Goal: Task Accomplishment & Management: Complete application form

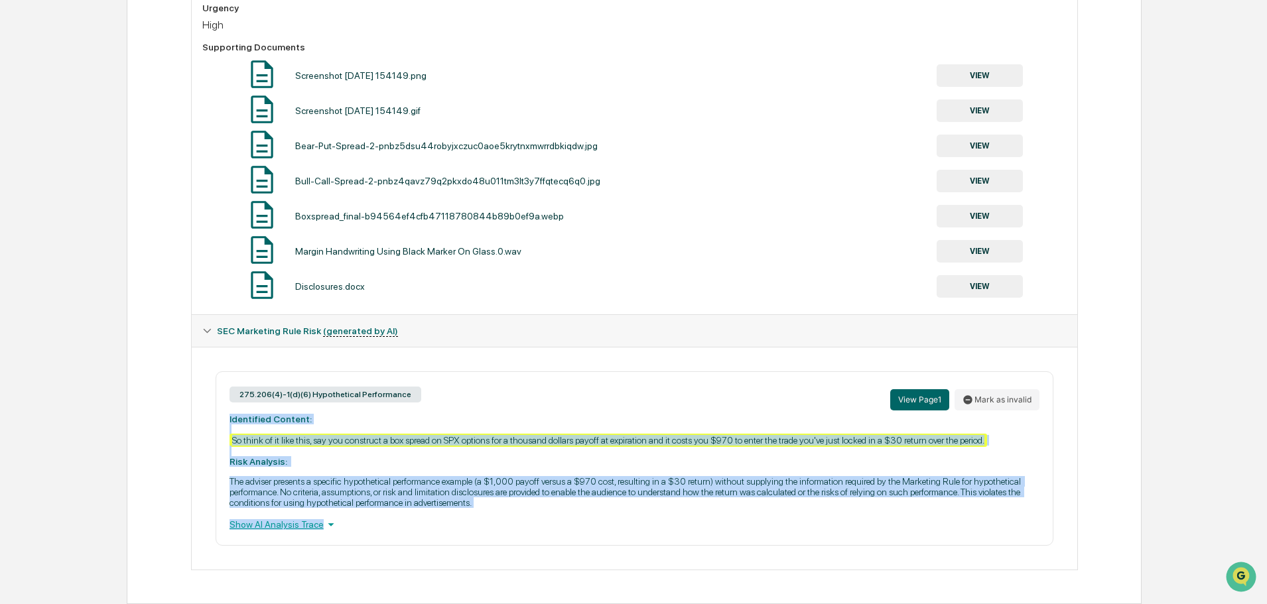
drag, startPoint x: 487, startPoint y: 511, endPoint x: 225, endPoint y: 421, distance: 276.8
click at [225, 421] on div "275.206(4)-1(d)(6) Hypothetical Performance View Page 1 Mark as invalid Identif…" at bounding box center [634, 458] width 837 height 174
click at [380, 483] on p "The adviser presents a specific hypothetical performance example (a $1,000 payo…" at bounding box center [634, 492] width 810 height 32
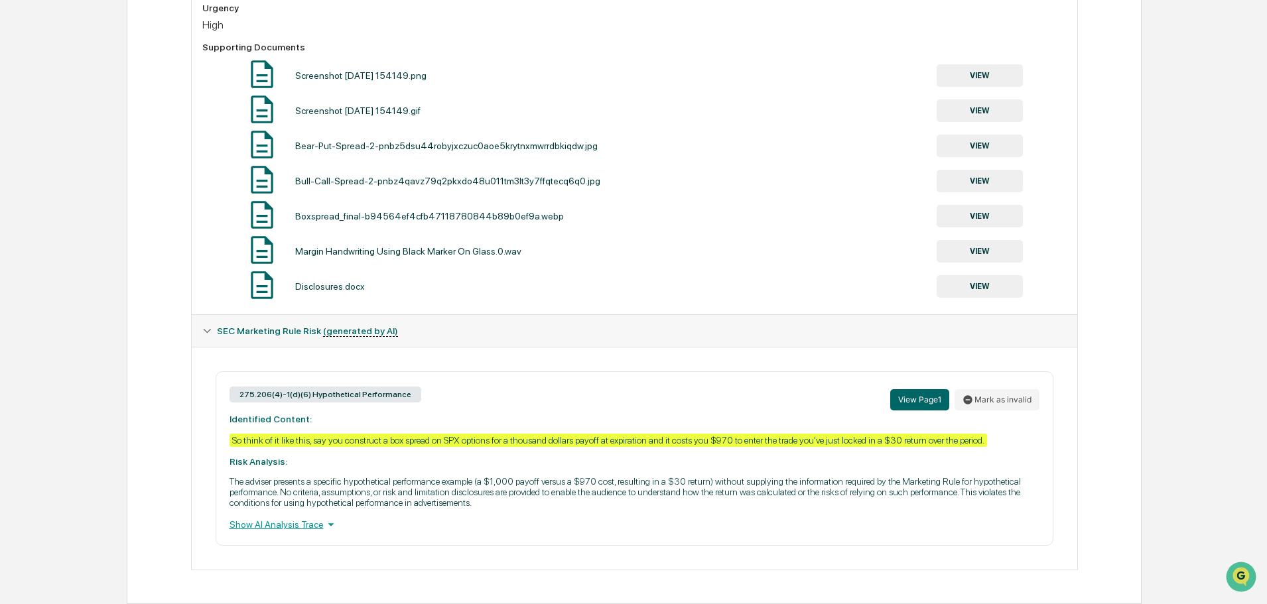
click at [1011, 406] on button "Mark as invalid" at bounding box center [996, 399] width 85 height 21
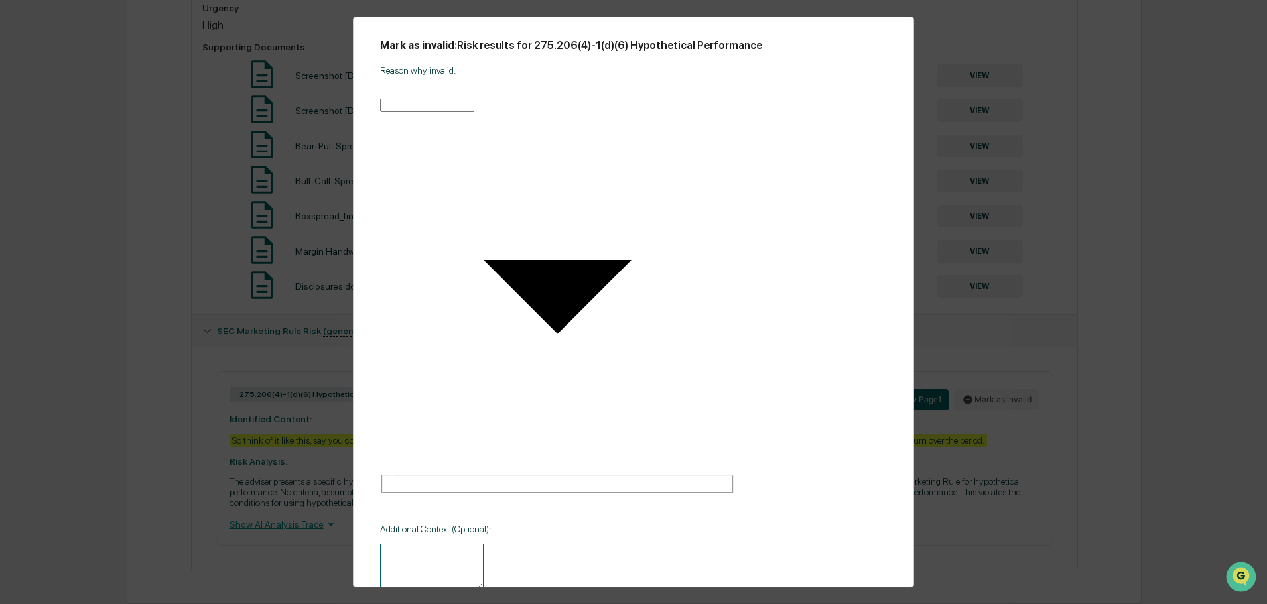
click at [713, 227] on body "Calendar Manage Tasks Reviews Approval Management Company People, Data, Setting…" at bounding box center [633, 55] width 1267 height 1097
type input "**********"
click at [460, 544] on textarea at bounding box center [431, 567] width 103 height 46
click at [489, 544] on div "******* * ​" at bounding box center [557, 578] width 355 height 69
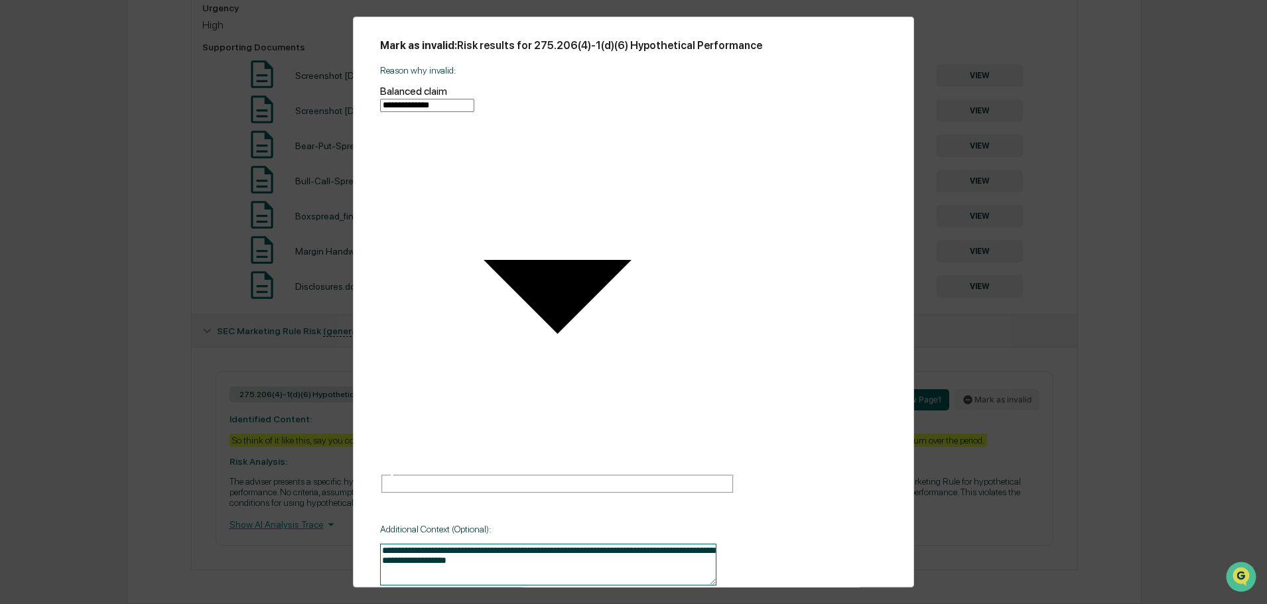
type textarea "**********"
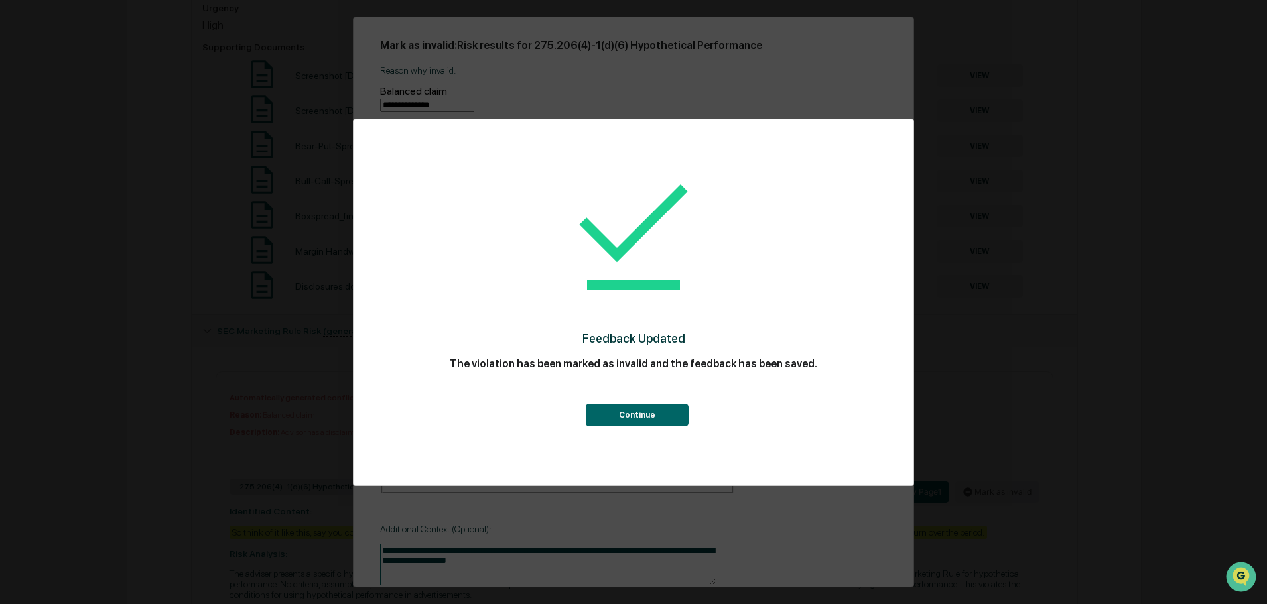
click at [656, 414] on button "Continue" at bounding box center [637, 415] width 103 height 23
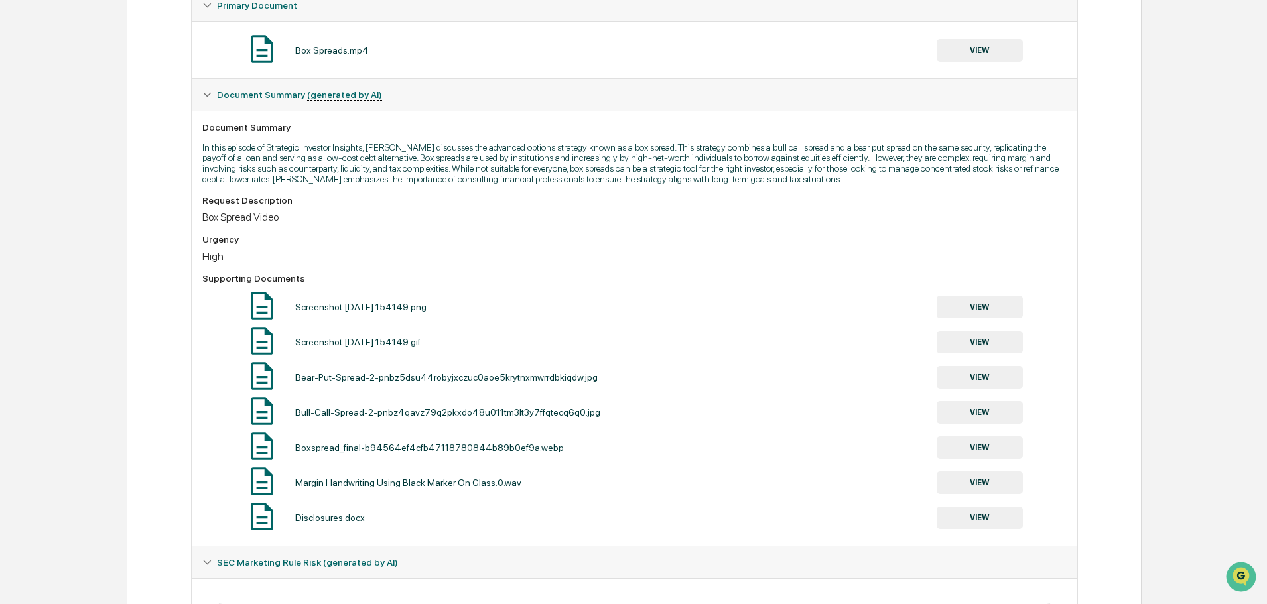
scroll to position [253, 0]
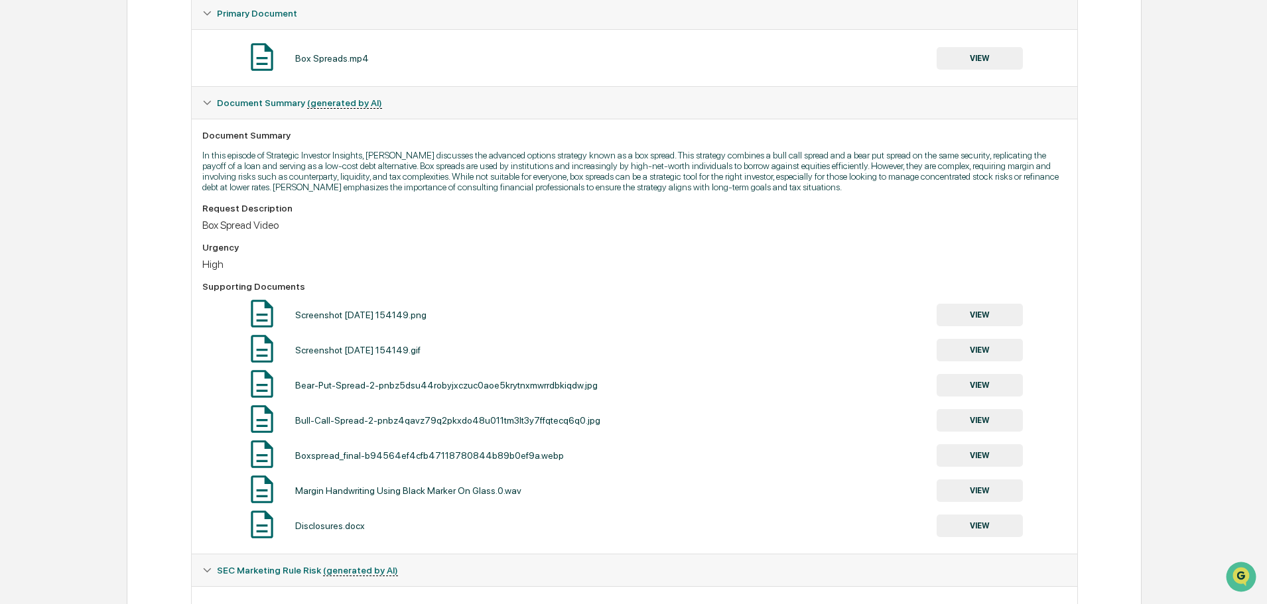
click at [715, 181] on p "In this episode of Strategic Investor Insights, [PERSON_NAME] discusses the adv…" at bounding box center [634, 171] width 864 height 42
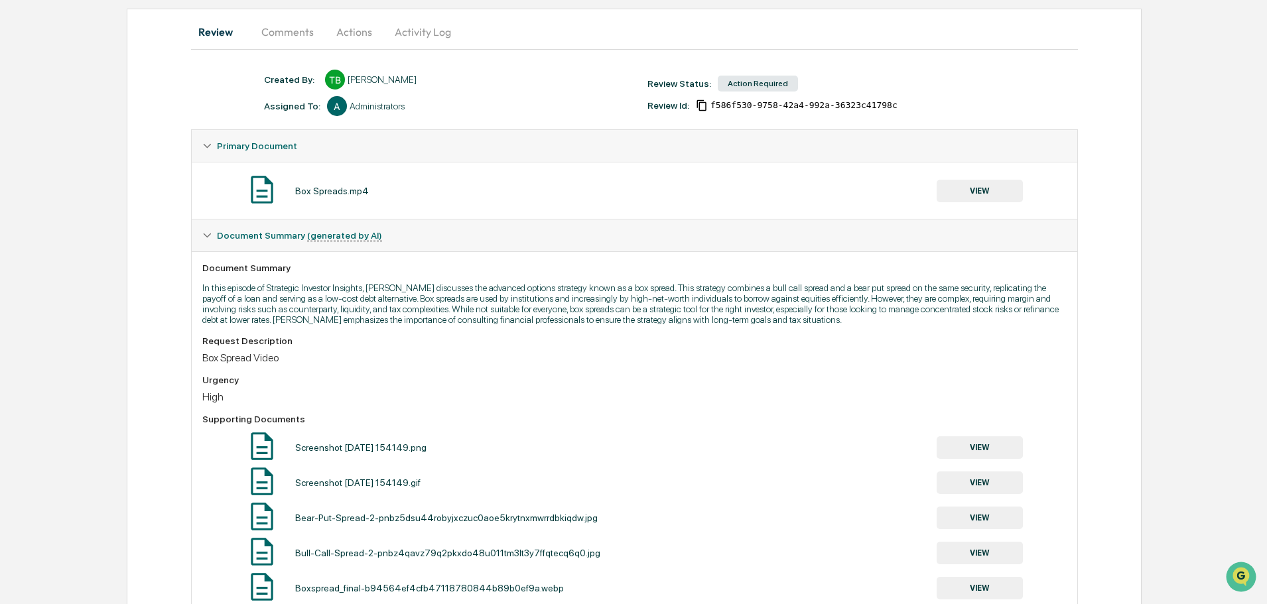
scroll to position [585, 0]
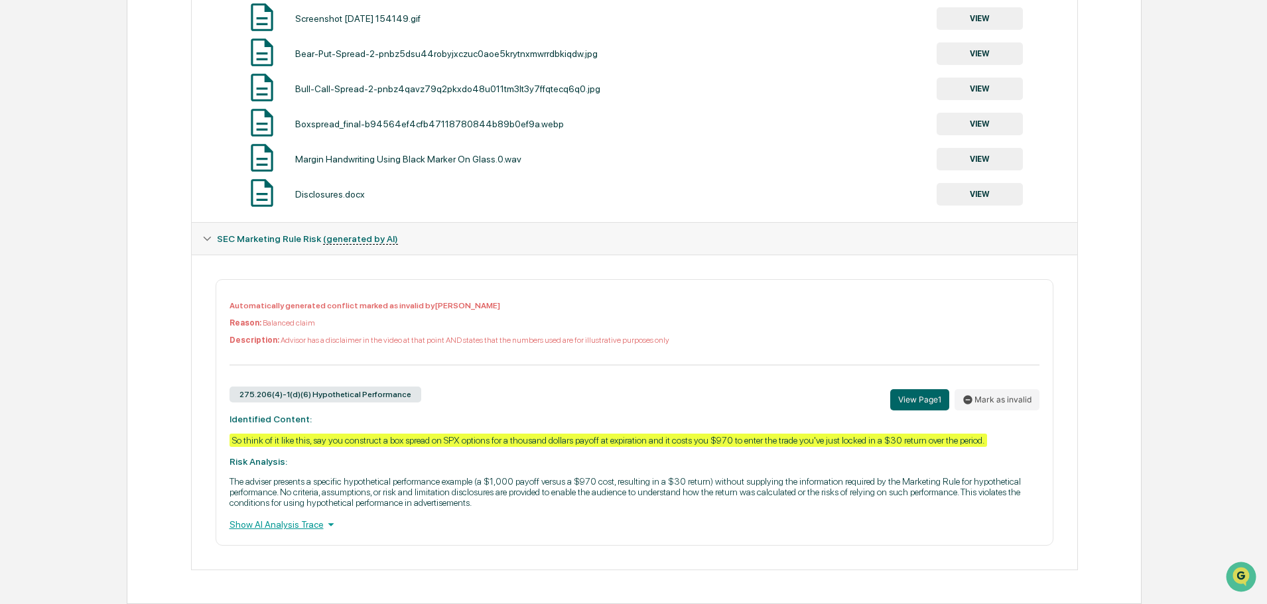
click at [314, 520] on div "Show AI Analysis Trace" at bounding box center [634, 524] width 810 height 15
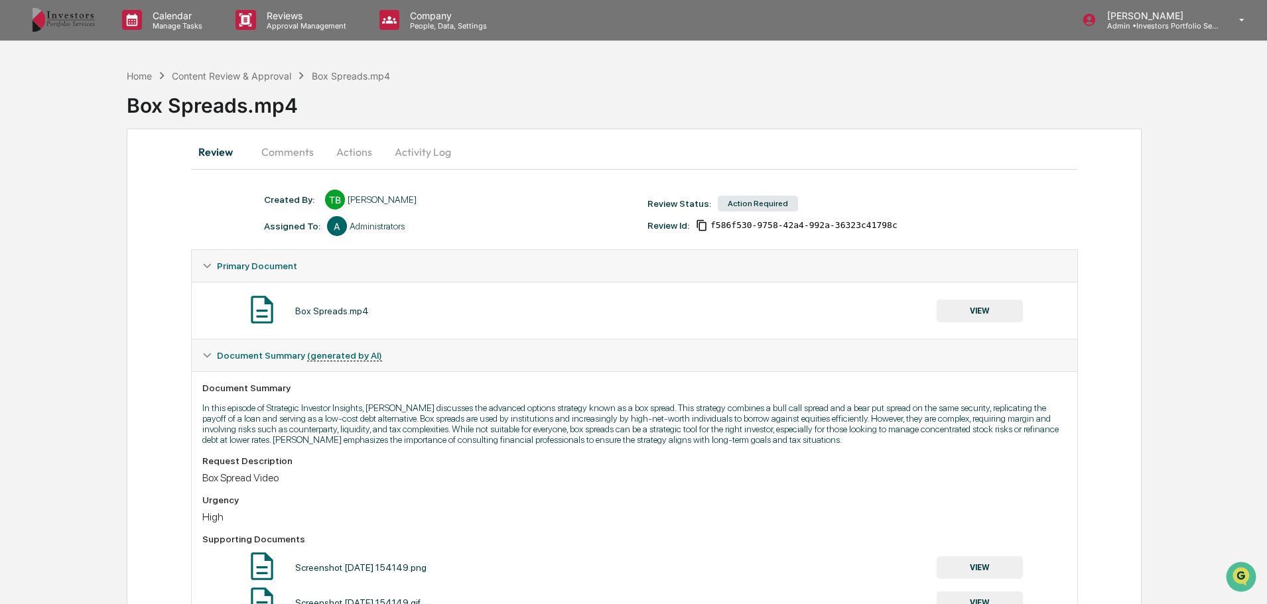
scroll to position [0, 0]
click at [354, 155] on button "Actions" at bounding box center [354, 153] width 60 height 32
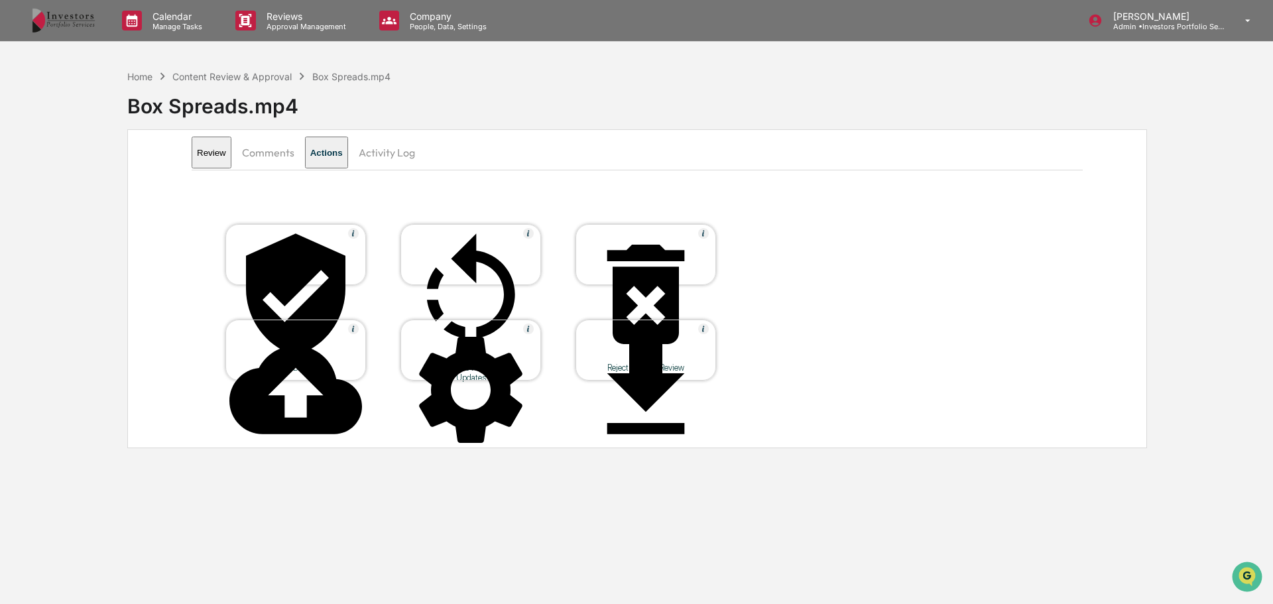
click at [283, 363] on div "Approve Document" at bounding box center [295, 368] width 119 height 10
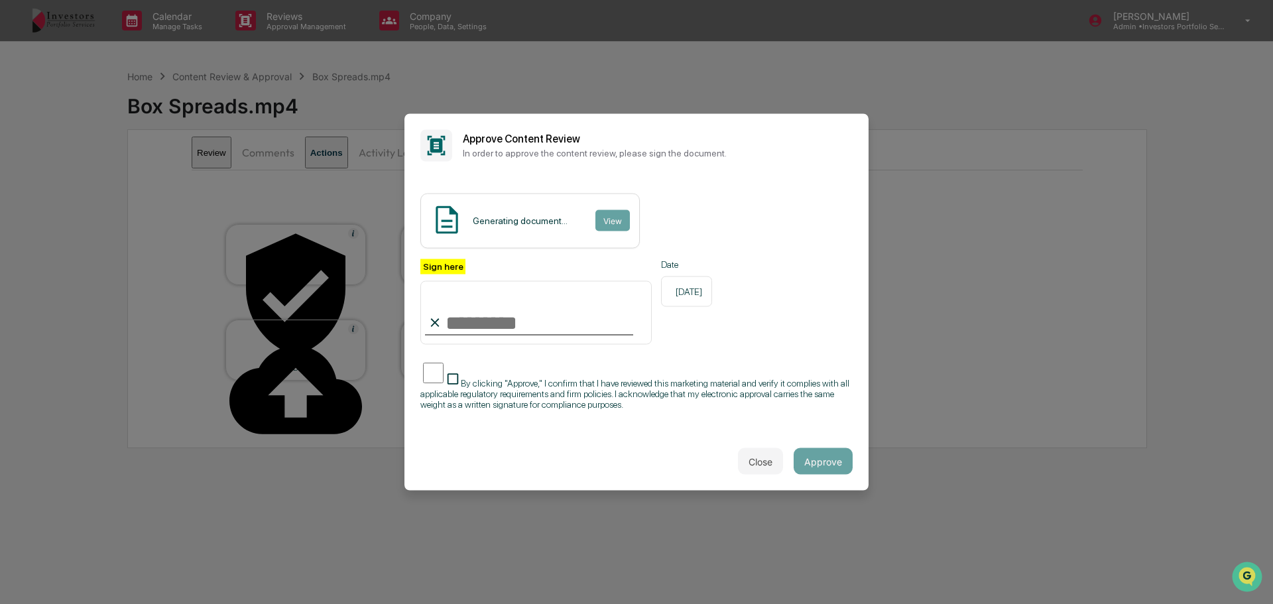
click at [529, 317] on input "Sign here" at bounding box center [535, 313] width 231 height 64
type input "**********"
click at [495, 385] on span "By clicking "Approve," I confirm that I have reviewed this marketing material a…" at bounding box center [634, 394] width 429 height 32
click at [603, 221] on button "View" at bounding box center [612, 220] width 34 height 21
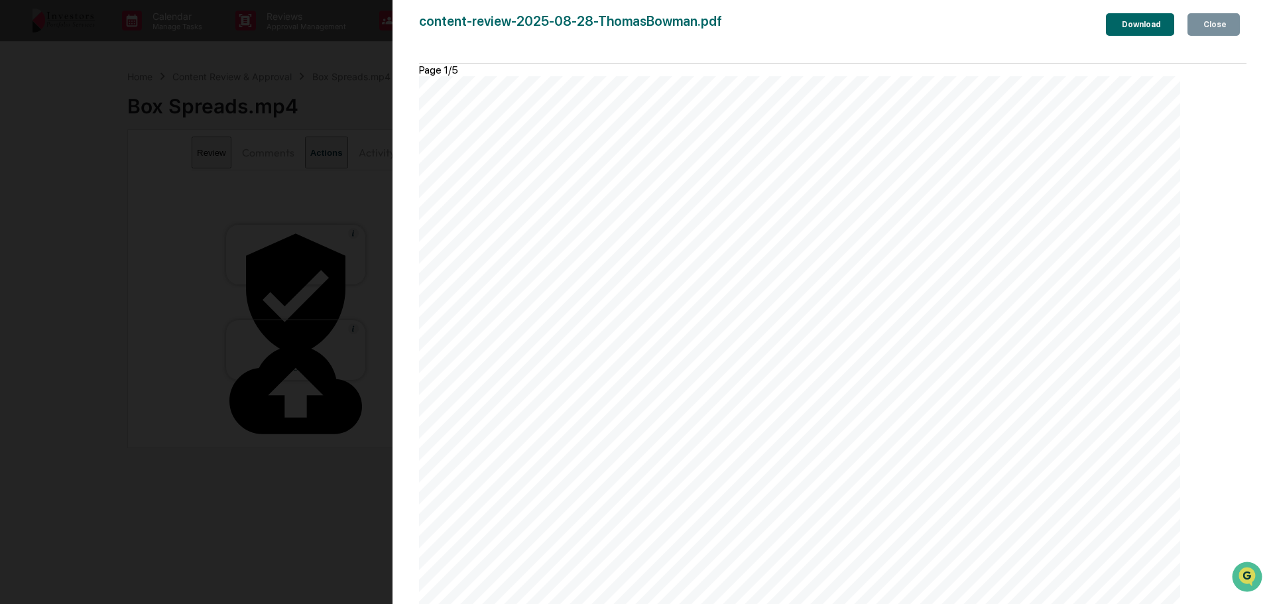
click at [1205, 29] on div "Close" at bounding box center [1214, 24] width 26 height 9
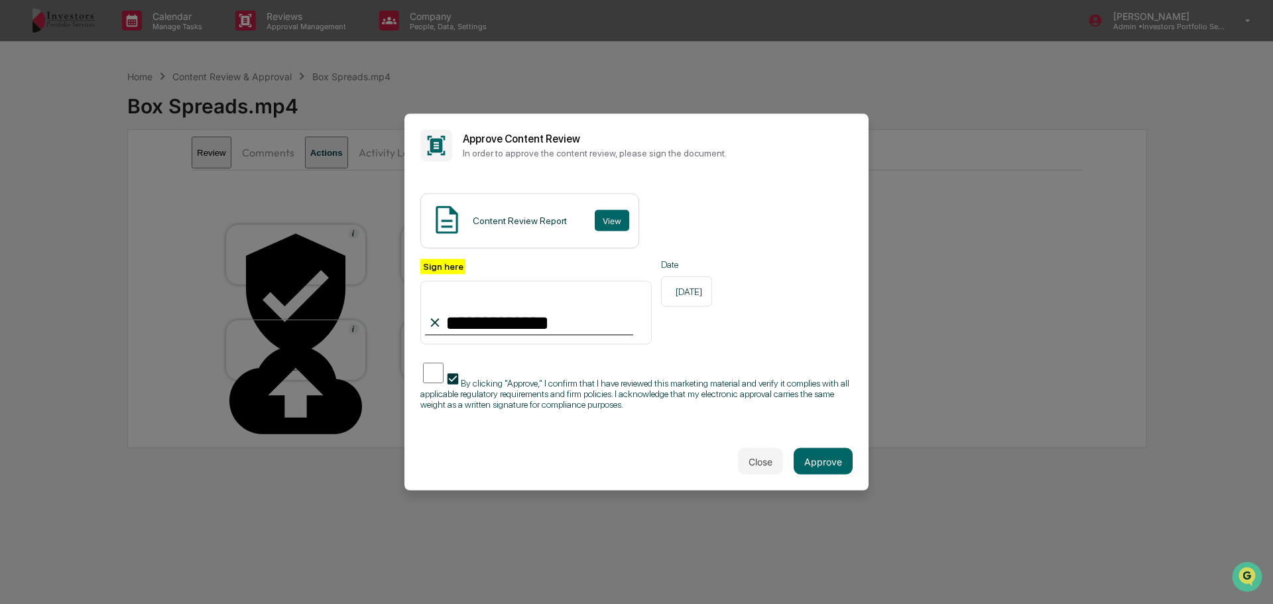
click at [832, 461] on button "Approve" at bounding box center [823, 461] width 59 height 27
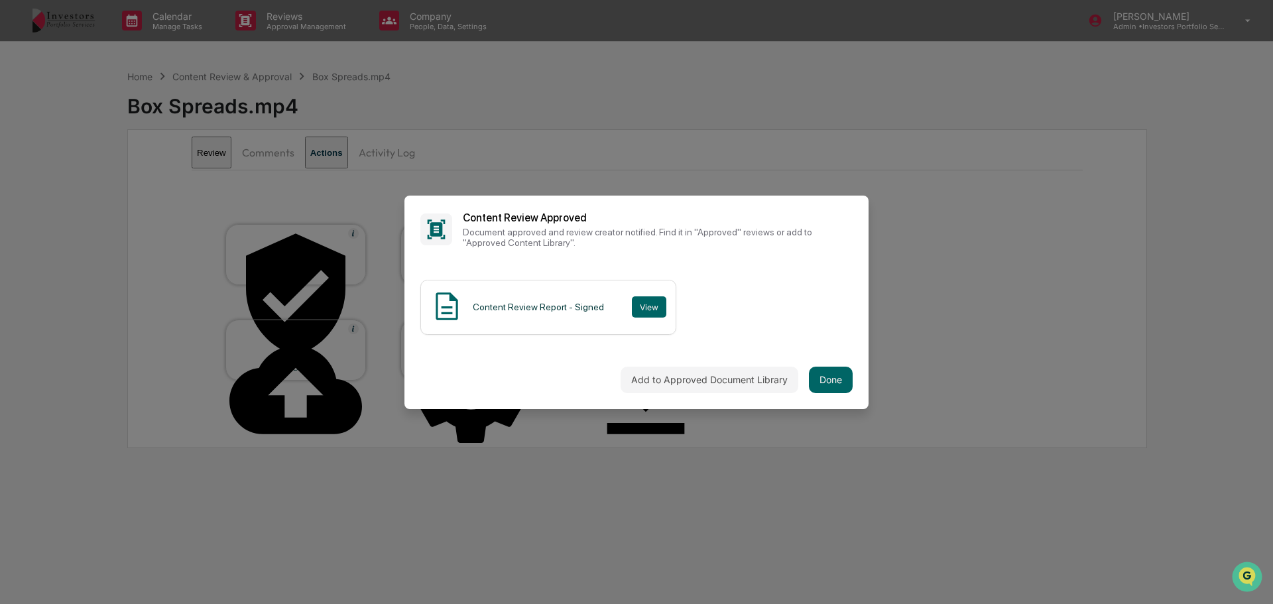
click at [815, 383] on button "Done" at bounding box center [831, 380] width 44 height 27
